Goal: Information Seeking & Learning: Understand process/instructions

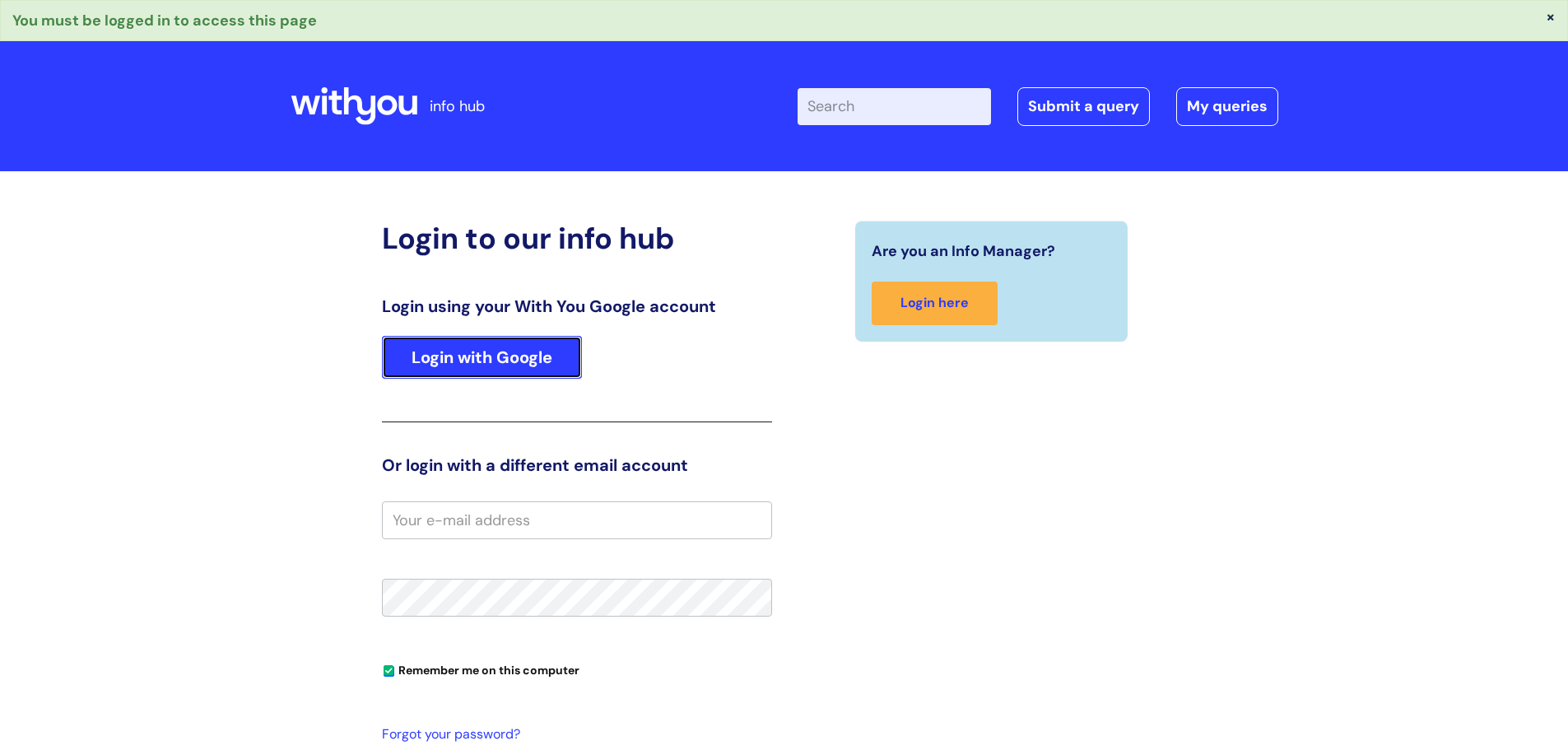
click at [455, 363] on link "Login with Google" at bounding box center [482, 357] width 200 height 43
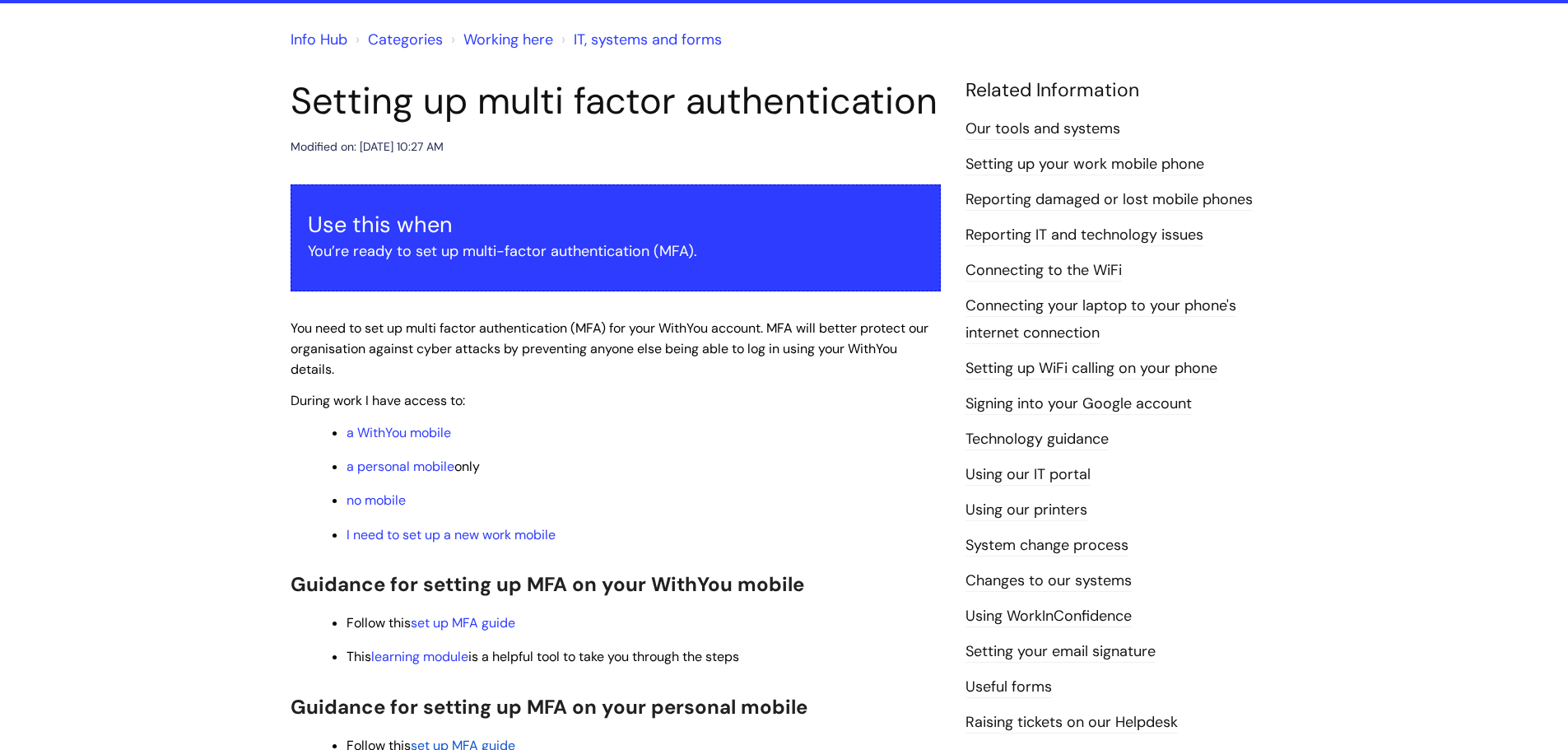
scroll to position [165, 0]
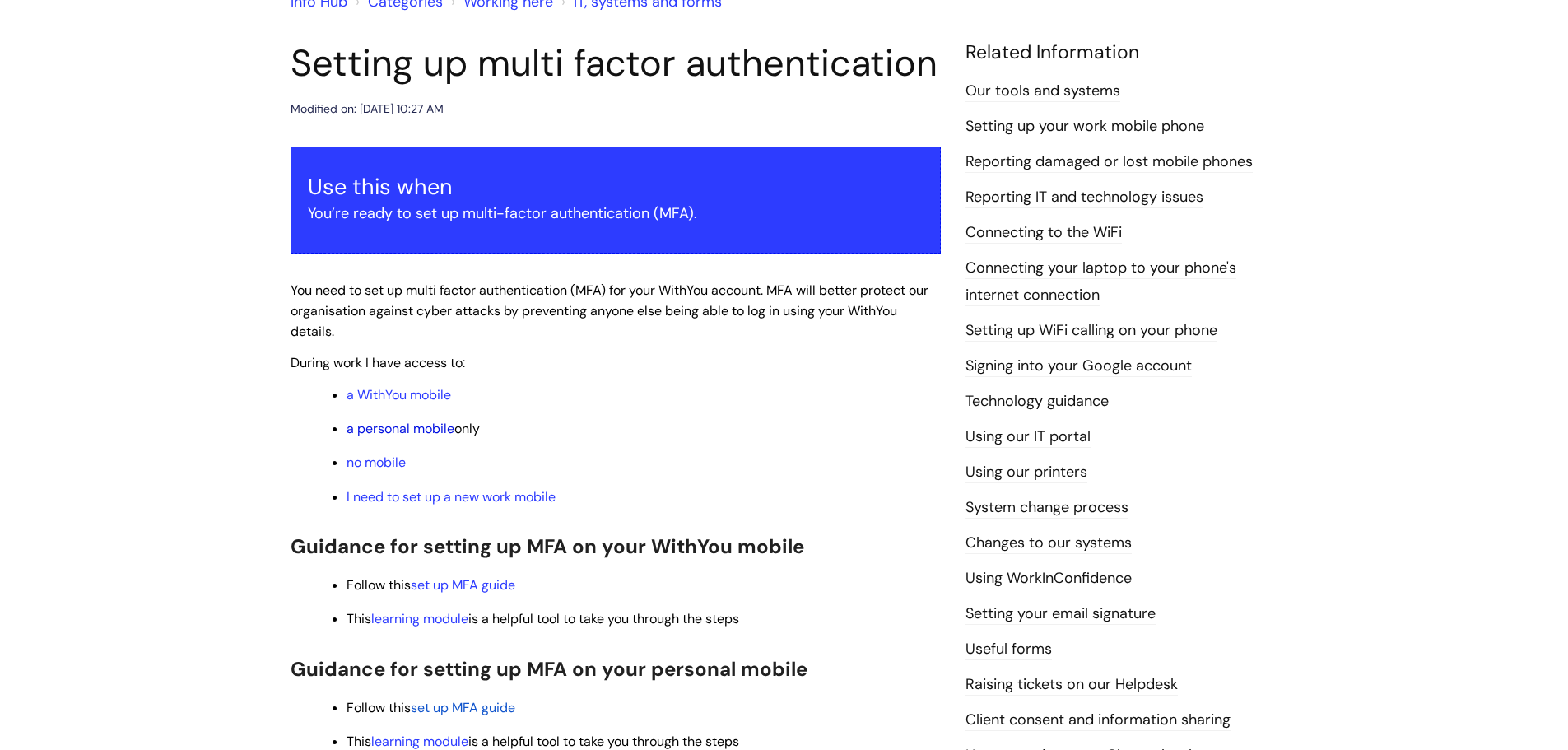
click at [399, 427] on link "a personal mobile" at bounding box center [401, 427] width 108 height 17
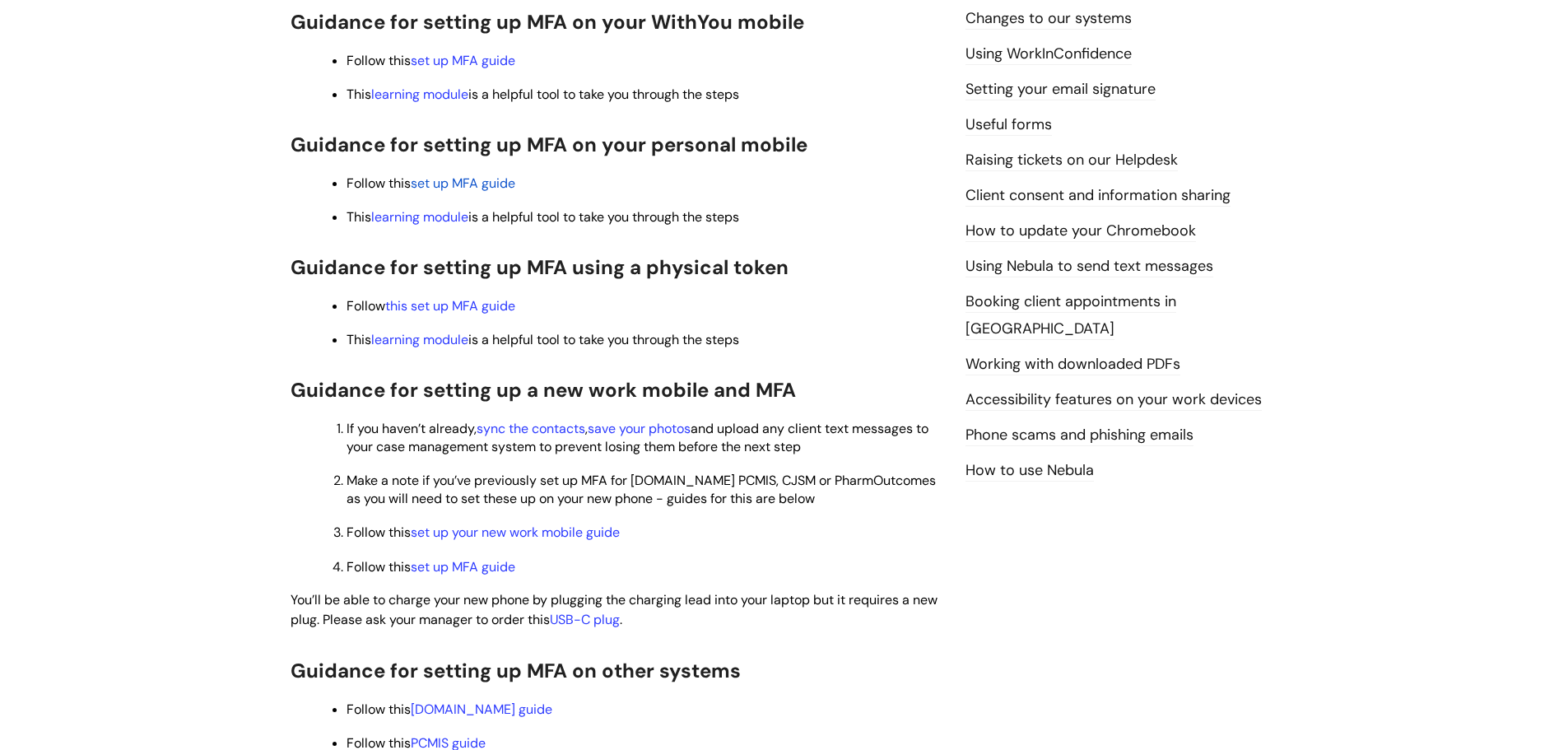
scroll to position [650, 0]
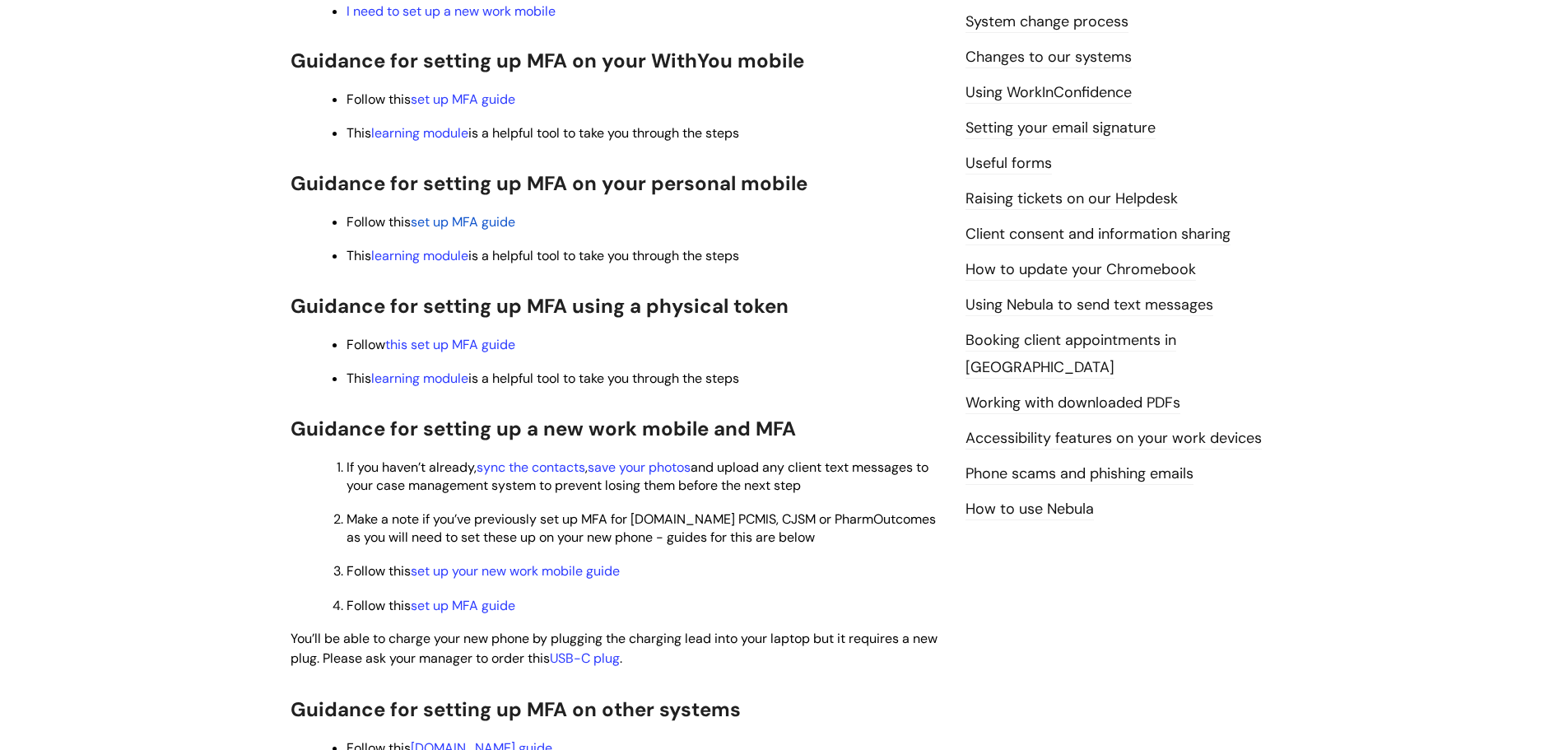
click at [500, 216] on span "set up MFA guide" at bounding box center [463, 221] width 105 height 17
